Goal: Information Seeking & Learning: Learn about a topic

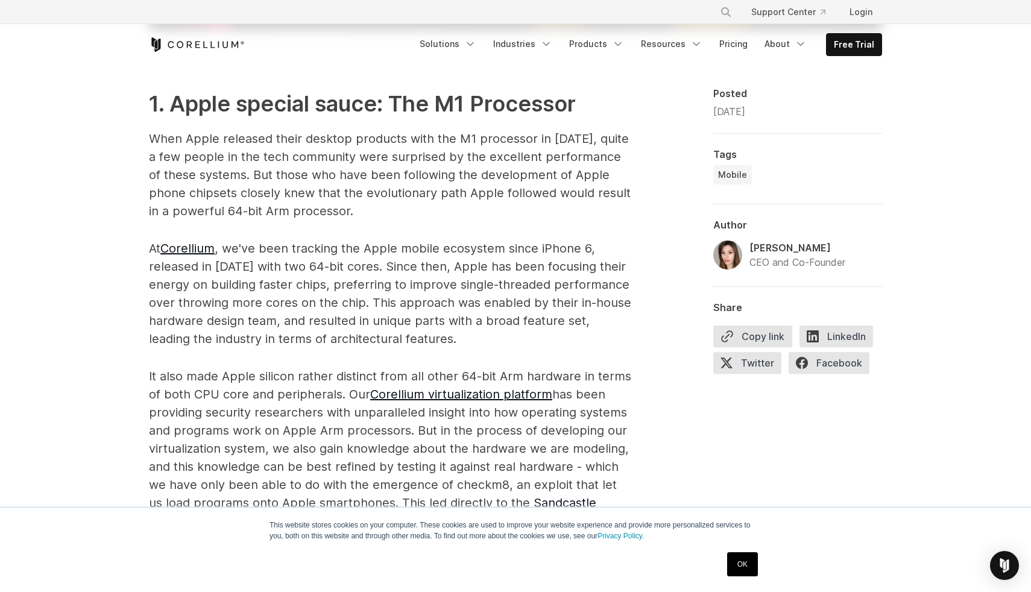
scroll to position [648, 0]
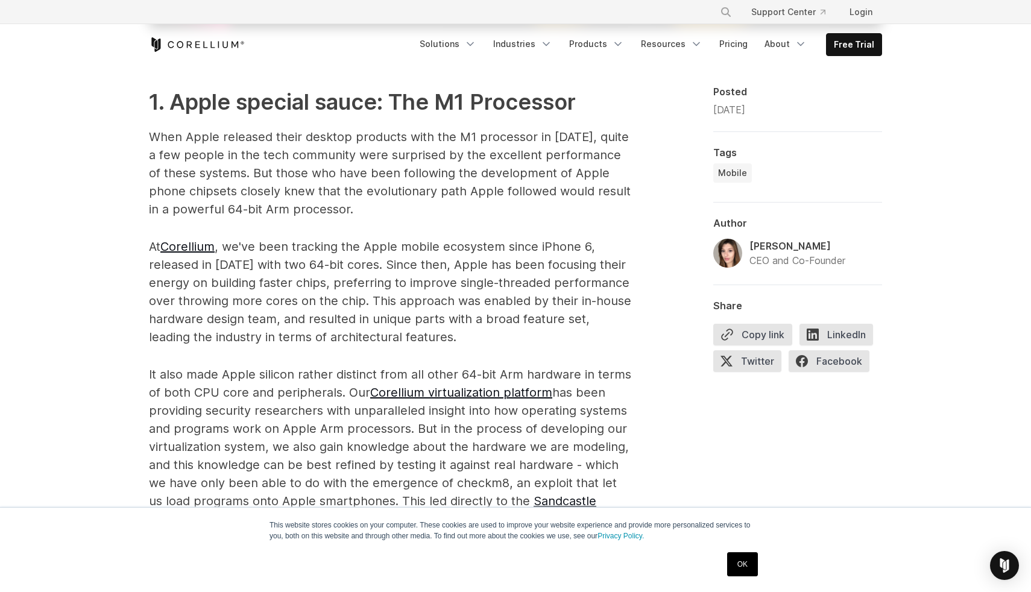
click at [412, 142] on p "When Apple released their desktop products with the M1 processor in [DATE], qui…" at bounding box center [390, 173] width 483 height 90
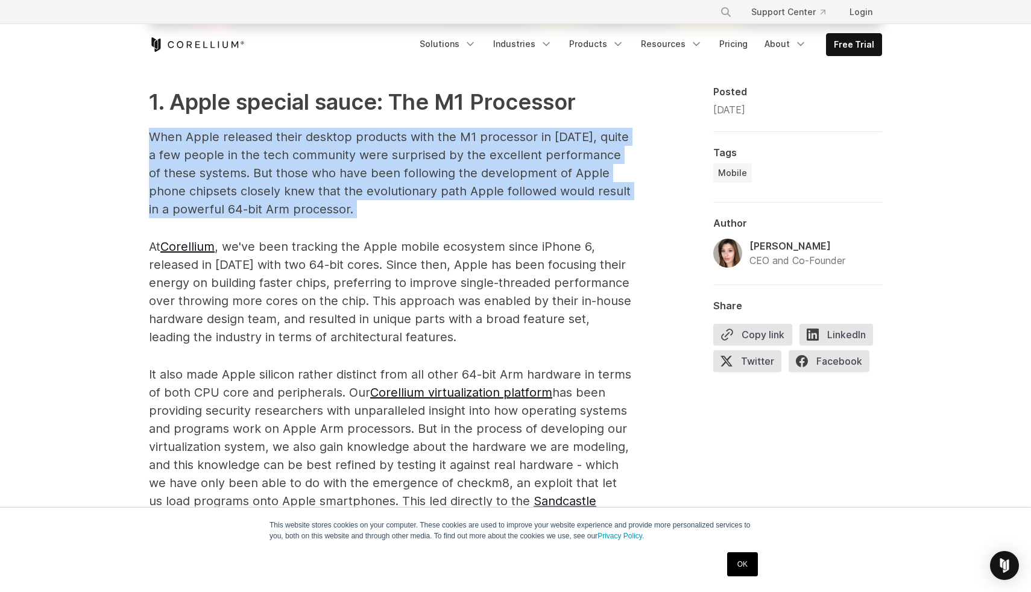
click at [412, 142] on p "When Apple released their desktop products with the M1 processor in [DATE], qui…" at bounding box center [390, 173] width 483 height 90
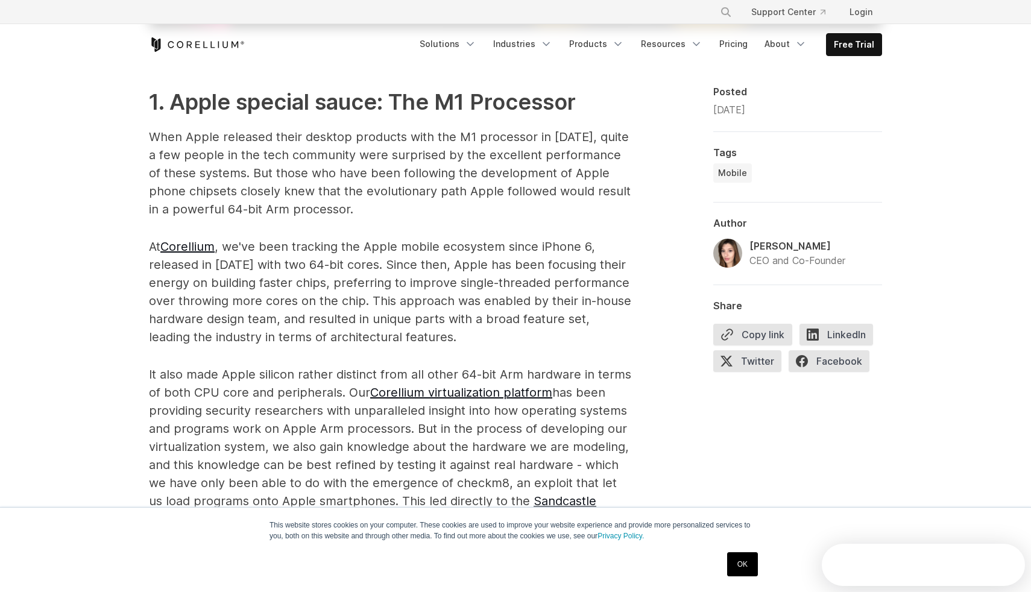
click at [417, 108] on h2 "1. Apple special sauce: The M1 Processor" at bounding box center [390, 102] width 483 height 33
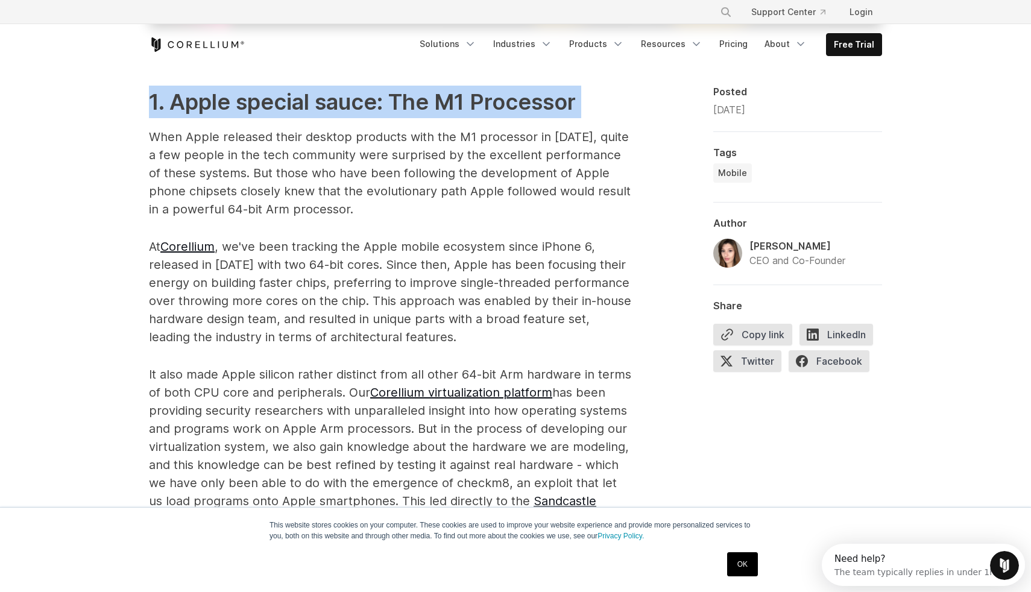
click at [417, 108] on h2 "1. Apple special sauce: The M1 Processor" at bounding box center [390, 102] width 483 height 33
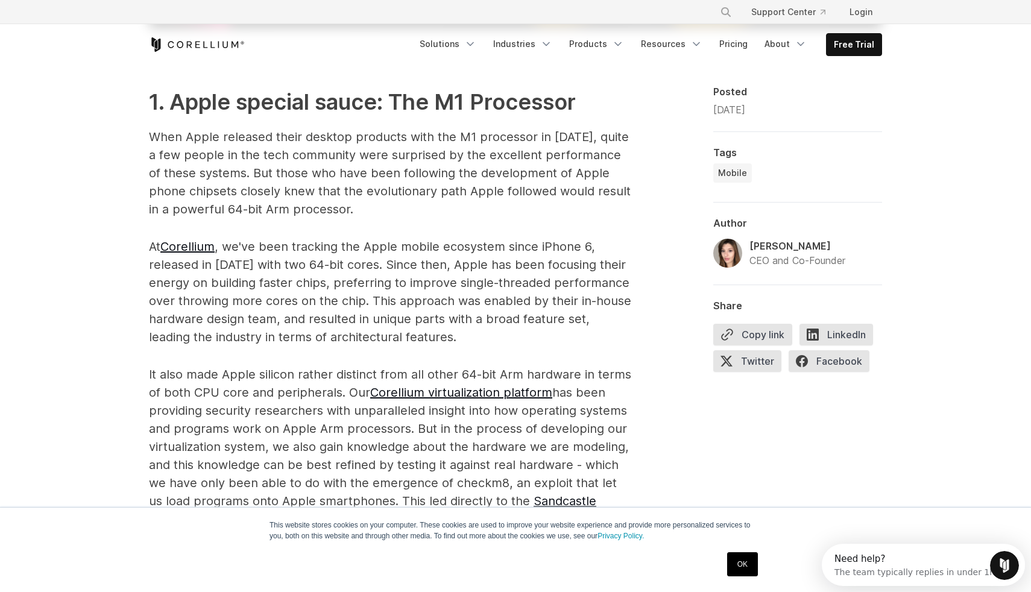
click at [413, 143] on p "When Apple released their desktop products with the M1 processor in [DATE], qui…" at bounding box center [390, 173] width 483 height 90
drag, startPoint x: 435, startPoint y: 209, endPoint x: 107, endPoint y: 126, distance: 337.9
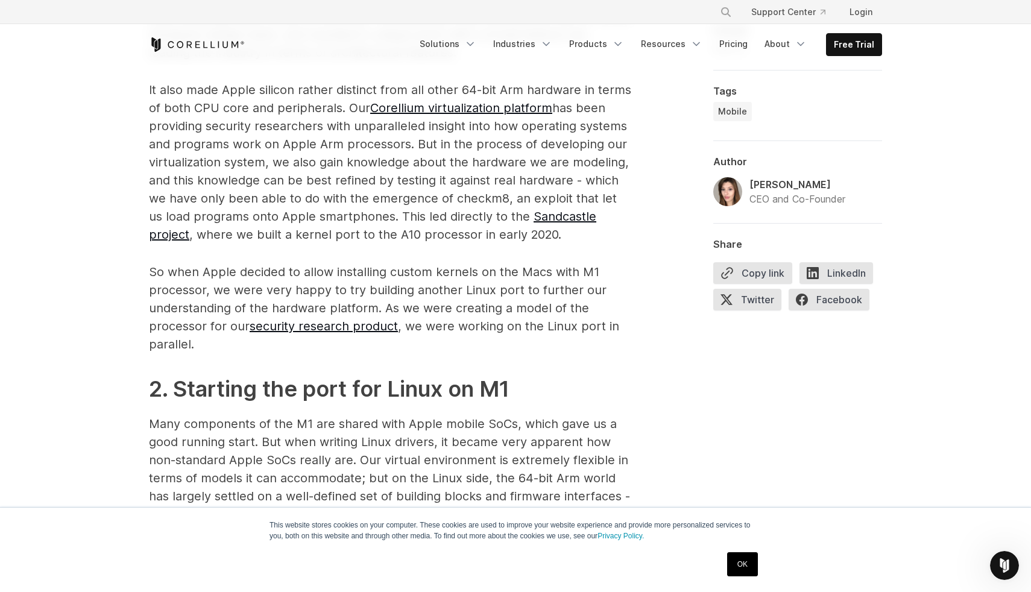
scroll to position [934, 0]
click at [346, 86] on p "It also made Apple silicon rather distinct from all other 64-bit Arm hardware i…" at bounding box center [390, 161] width 483 height 163
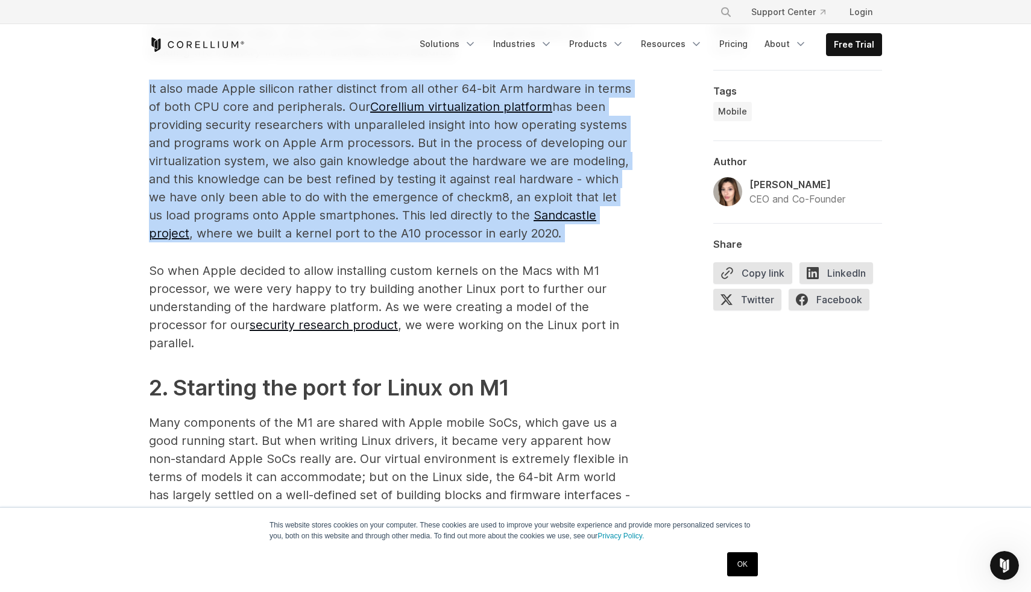
click at [346, 86] on p "It also made Apple silicon rather distinct from all other 64-bit Arm hardware i…" at bounding box center [390, 161] width 483 height 163
click at [336, 87] on p "It also made Apple silicon rather distinct from all other 64-bit Arm hardware i…" at bounding box center [390, 161] width 483 height 163
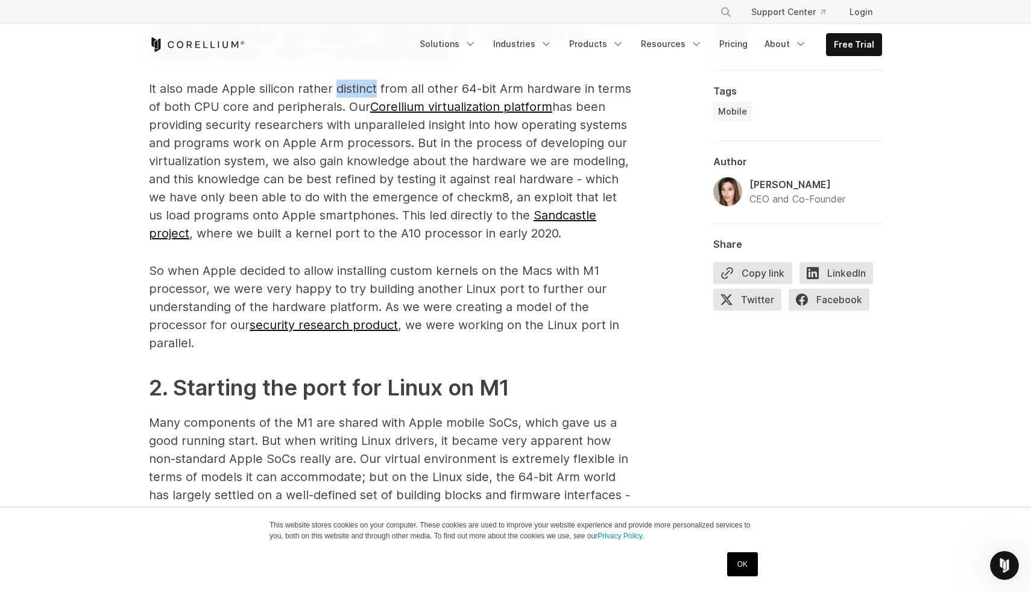
click at [336, 87] on p "It also made Apple silicon rather distinct from all other 64-bit Arm hardware i…" at bounding box center [390, 161] width 483 height 163
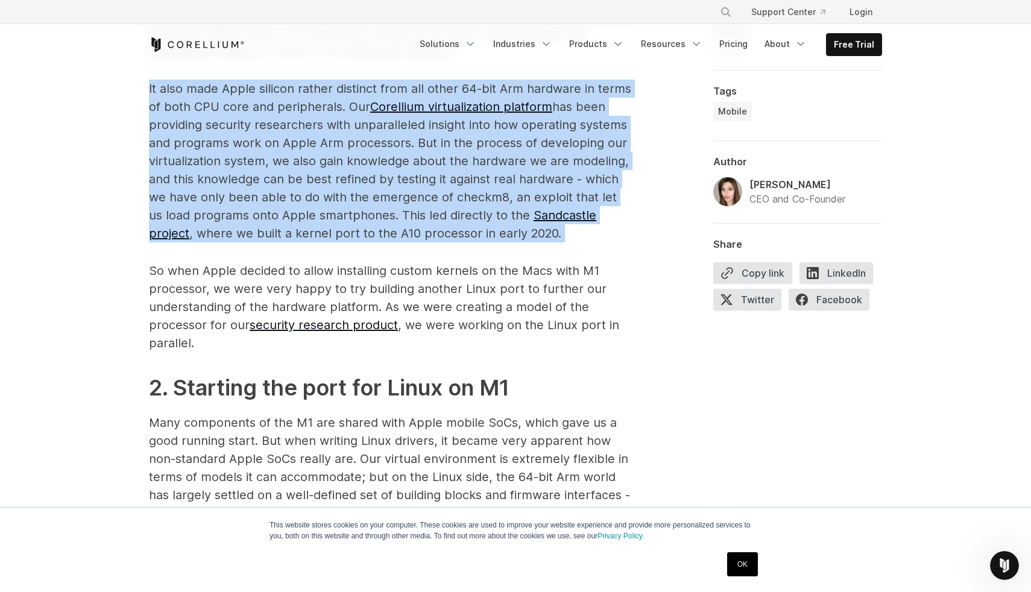
click at [336, 87] on p "It also made Apple silicon rather distinct from all other 64-bit Arm hardware i…" at bounding box center [390, 161] width 483 height 163
click at [306, 81] on p "It also made Apple silicon rather distinct from all other 64-bit Arm hardware i…" at bounding box center [390, 161] width 483 height 163
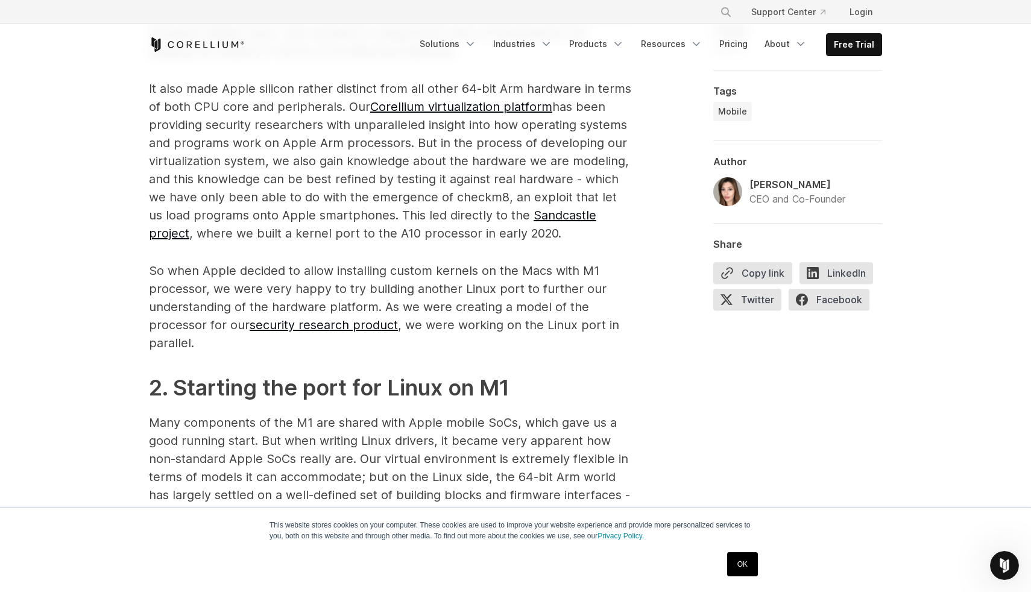
click at [296, 90] on p "It also made Apple silicon rather distinct from all other 64-bit Arm hardware i…" at bounding box center [390, 161] width 483 height 163
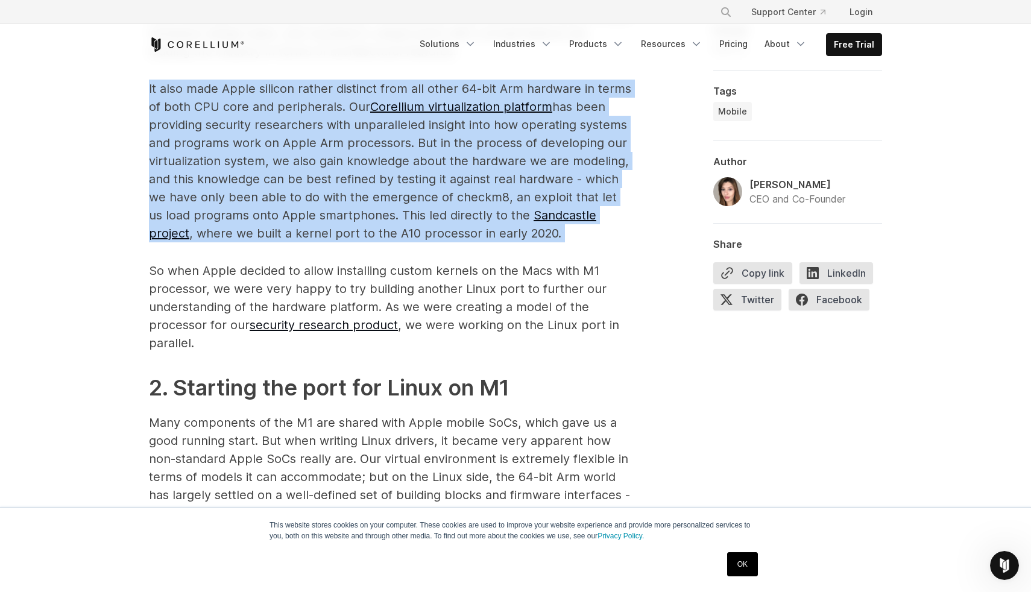
click at [296, 90] on p "It also made Apple silicon rather distinct from all other 64-bit Arm hardware i…" at bounding box center [390, 161] width 483 height 163
click at [296, 86] on p "It also made Apple silicon rather distinct from all other 64-bit Arm hardware i…" at bounding box center [390, 161] width 483 height 163
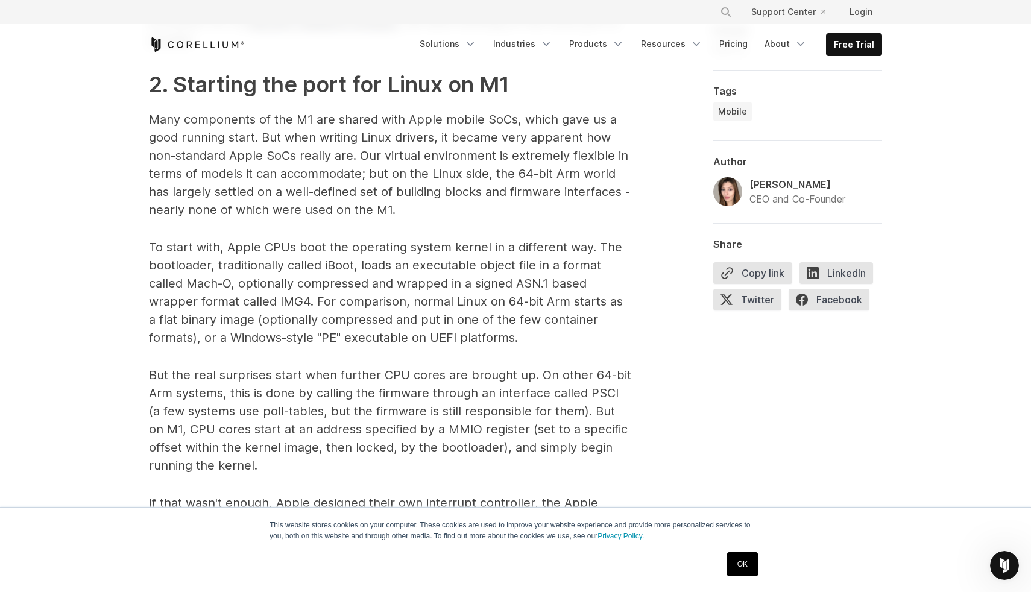
scroll to position [1236, 0]
click at [568, 71] on h2 "2. Starting the port for Linux on M1" at bounding box center [390, 85] width 483 height 33
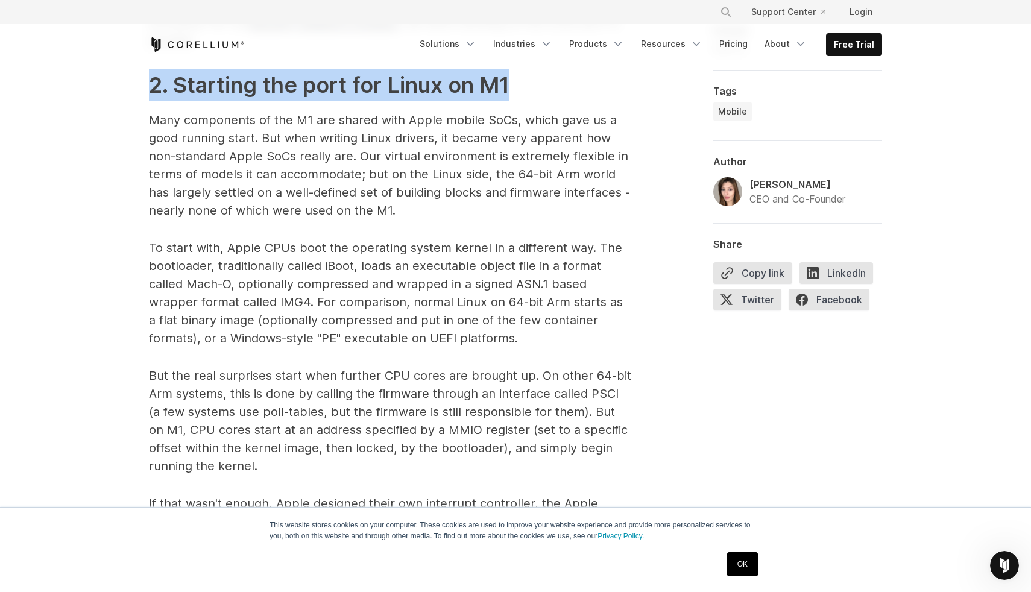
drag, startPoint x: 563, startPoint y: 72, endPoint x: 19, endPoint y: 93, distance: 543.8
drag, startPoint x: 79, startPoint y: 94, endPoint x: 536, endPoint y: 84, distance: 457.3
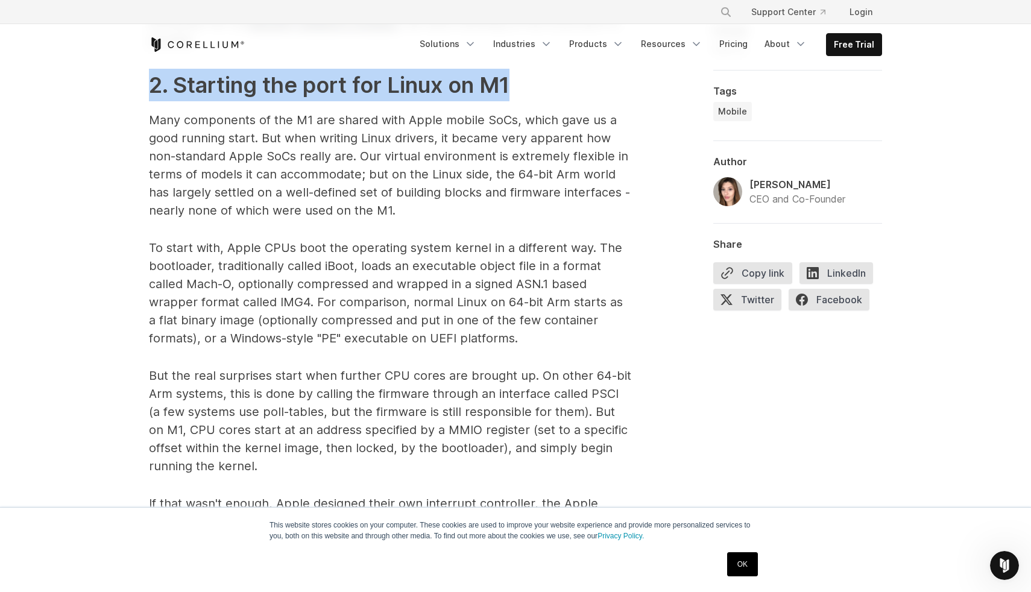
click at [536, 84] on h2 "2. Starting the port for Linux on M1" at bounding box center [390, 85] width 483 height 33
drag, startPoint x: 536, startPoint y: 84, endPoint x: 106, endPoint y: 73, distance: 430.8
drag, startPoint x: 106, startPoint y: 73, endPoint x: 541, endPoint y: 87, distance: 435.7
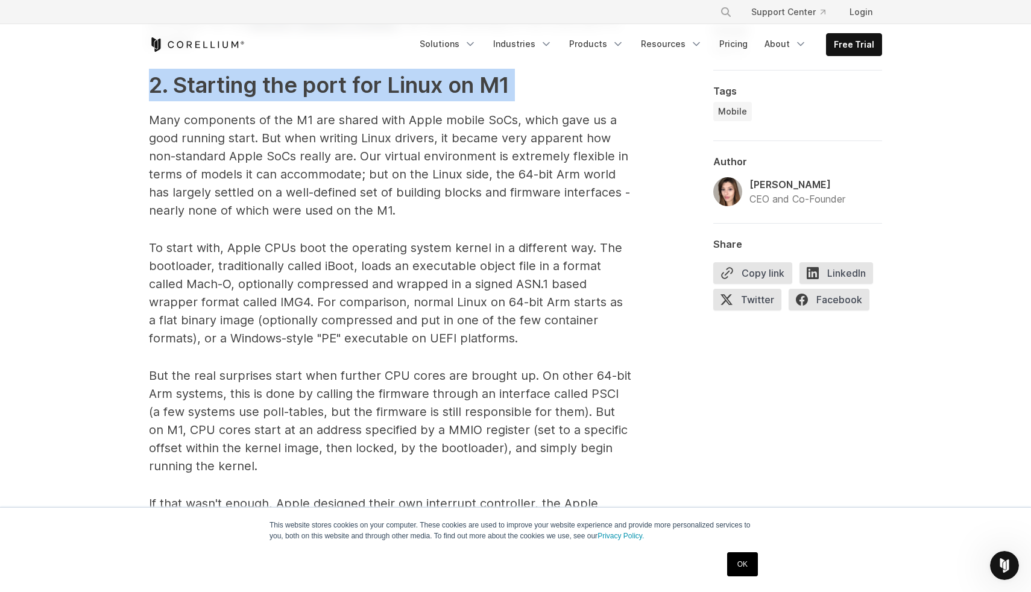
click at [541, 87] on h2 "2. Starting the port for Linux on M1" at bounding box center [390, 85] width 483 height 33
